Goal: Task Accomplishment & Management: Complete application form

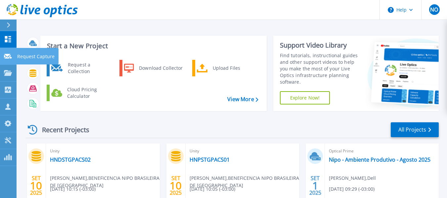
click at [10, 57] on icon at bounding box center [8, 56] width 8 height 5
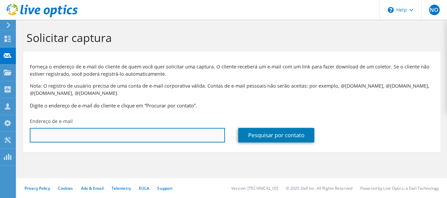
click at [40, 131] on input "text" at bounding box center [127, 135] width 195 height 15
paste input "aio.dacosta@ingredion.com"
click at [56, 134] on input "aio.dacosta@ingredion.com" at bounding box center [127, 135] width 195 height 15
click at [57, 134] on input "aio.dacosta@ingredion.com" at bounding box center [127, 135] width 195 height 15
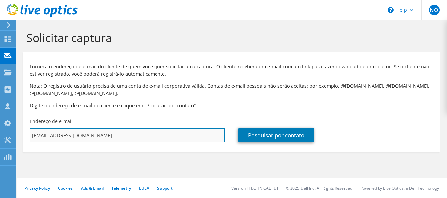
click at [57, 134] on input "aio.dacosta@ingredion.com" at bounding box center [127, 135] width 195 height 15
paste input "c"
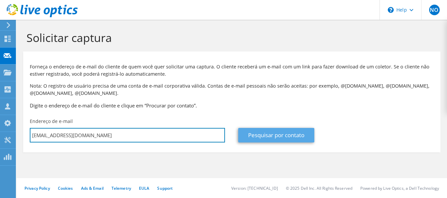
type input "caio.dacosta@ingredion.com"
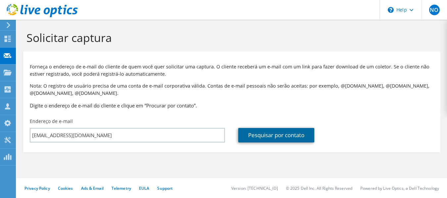
click at [292, 134] on link "Pesquisar por contato" at bounding box center [276, 135] width 76 height 15
type input "Ingredion"
type input "Caio"
type input "Costa"
type input "[GEOGRAPHIC_DATA]"
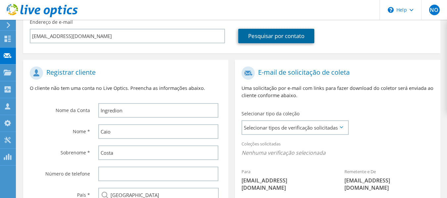
scroll to position [132, 0]
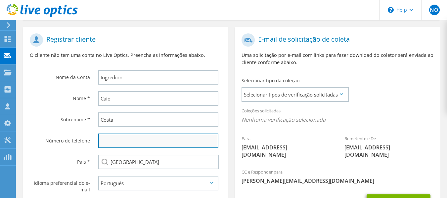
click at [185, 147] on input "text" at bounding box center [158, 141] width 120 height 15
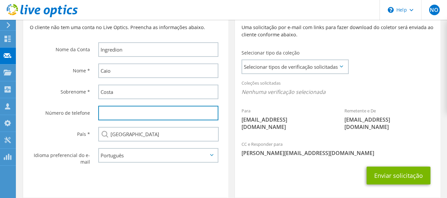
scroll to position [186, 0]
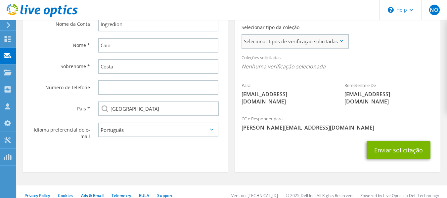
click at [258, 36] on span "Selecionar tipos de verificação solicitadas" at bounding box center [295, 41] width 106 height 13
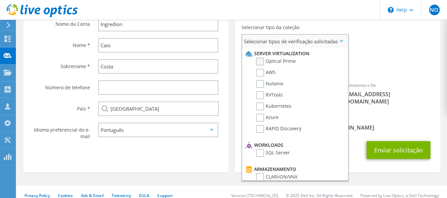
click at [274, 63] on label "Optical Prime" at bounding box center [276, 62] width 40 height 8
click at [0, 0] on input "Optical Prime" at bounding box center [0, 0] width 0 height 0
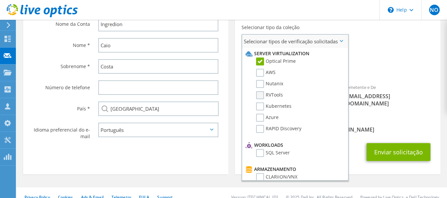
click at [277, 93] on label "RVTools" at bounding box center [269, 95] width 27 height 8
click at [0, 0] on input "RVTools" at bounding box center [0, 0] width 0 height 0
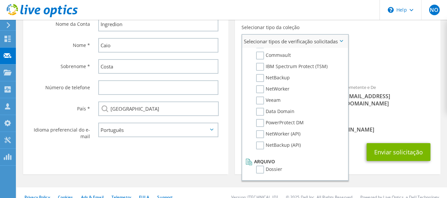
scroll to position [188, 0]
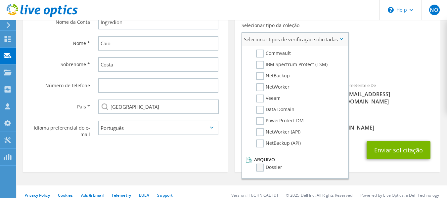
click at [276, 164] on label "Dossier" at bounding box center [269, 168] width 26 height 8
click at [0, 0] on input "Dossier" at bounding box center [0, 0] width 0 height 0
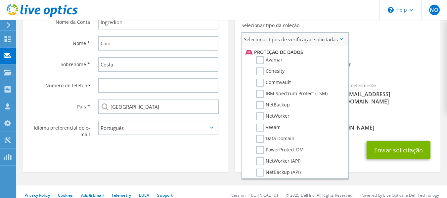
scroll to position [282, 0]
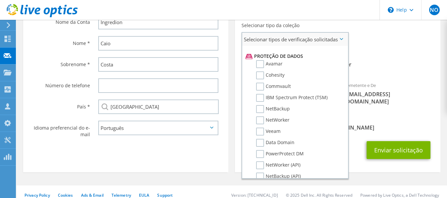
drag, startPoint x: 275, startPoint y: 129, endPoint x: 247, endPoint y: 105, distance: 37.1
click at [247, 105] on li "IBM Spectrum Protect (TSM)" at bounding box center [294, 99] width 101 height 11
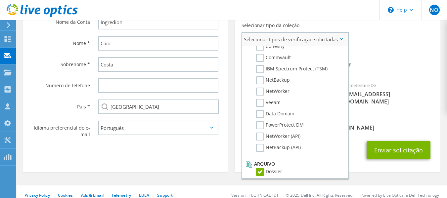
scroll to position [315, 0]
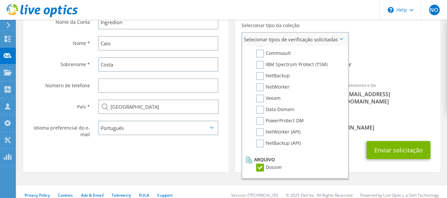
click at [287, 169] on li "Dossier" at bounding box center [294, 169] width 101 height 11
click at [280, 168] on label "Dossier" at bounding box center [269, 168] width 26 height 8
click at [0, 0] on input "Dossier" at bounding box center [0, 0] width 0 height 0
click at [280, 168] on label "Dossier" at bounding box center [269, 168] width 26 height 8
click at [0, 0] on input "Dossier" at bounding box center [0, 0] width 0 height 0
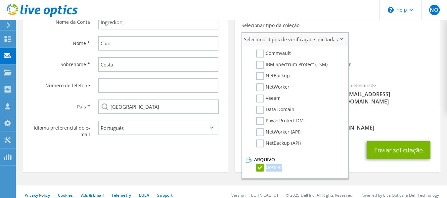
click at [280, 168] on label "Dossier" at bounding box center [269, 168] width 26 height 8
click at [0, 0] on input "Dossier" at bounding box center [0, 0] width 0 height 0
click at [280, 168] on label "Dossier" at bounding box center [269, 168] width 26 height 8
click at [0, 0] on input "Dossier" at bounding box center [0, 0] width 0 height 0
click at [280, 168] on label "Dossier" at bounding box center [269, 168] width 26 height 8
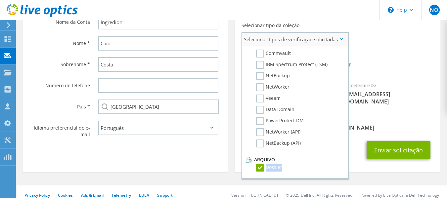
click at [0, 0] on input "Dossier" at bounding box center [0, 0] width 0 height 0
click at [280, 168] on label "Dossier" at bounding box center [269, 168] width 26 height 8
click at [0, 0] on input "Dossier" at bounding box center [0, 0] width 0 height 0
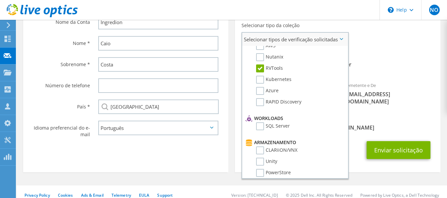
scroll to position [0, 0]
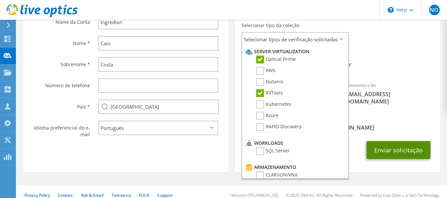
click at [384, 143] on button "Enviar solicitação" at bounding box center [399, 150] width 64 height 18
